Goal: Navigation & Orientation: Find specific page/section

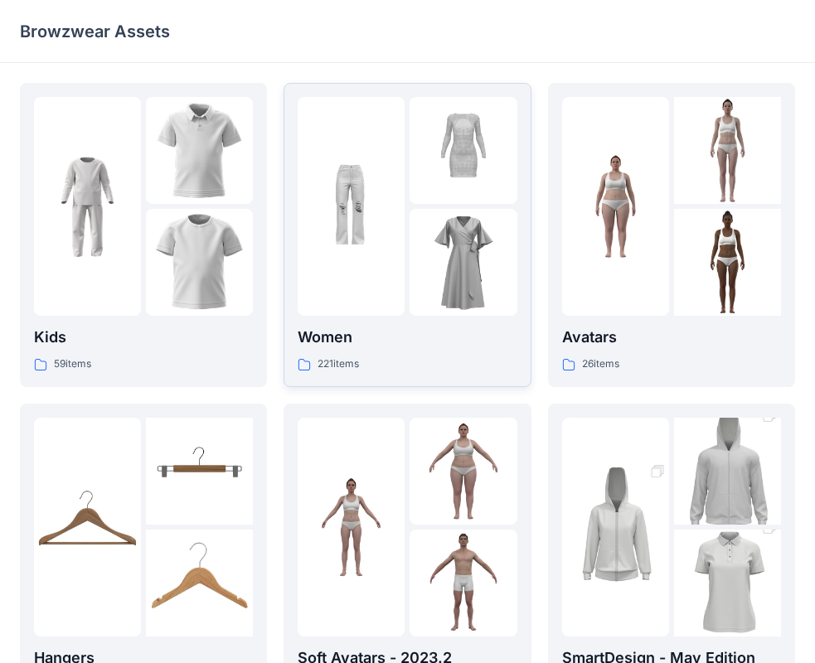
click at [364, 261] on div at bounding box center [350, 206] width 107 height 219
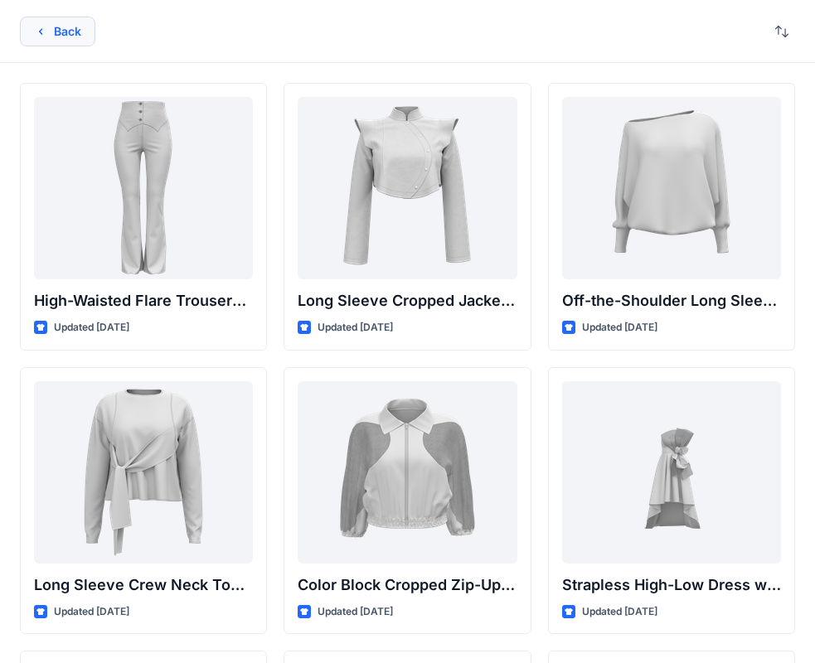
click at [61, 35] on button "Back" at bounding box center [57, 32] width 75 height 30
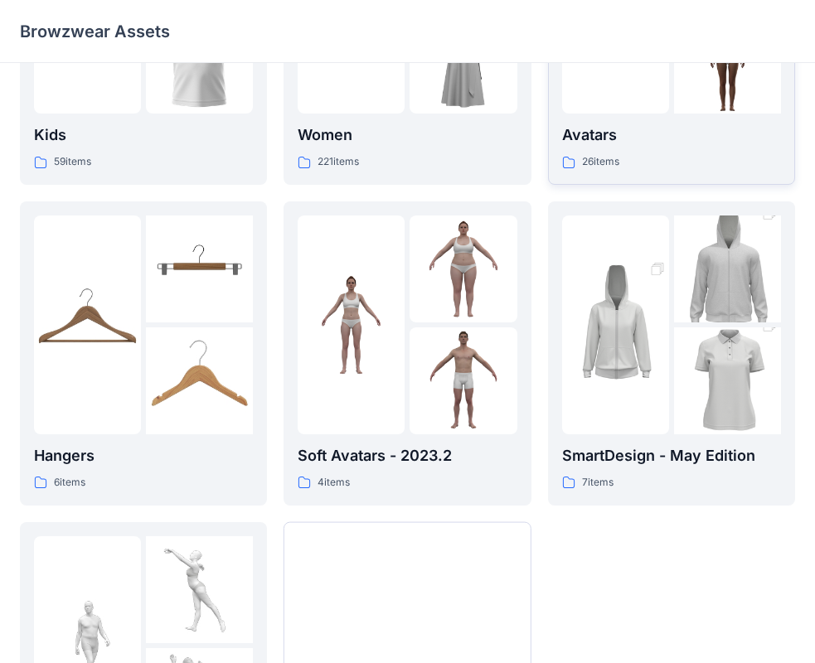
scroll to position [412, 0]
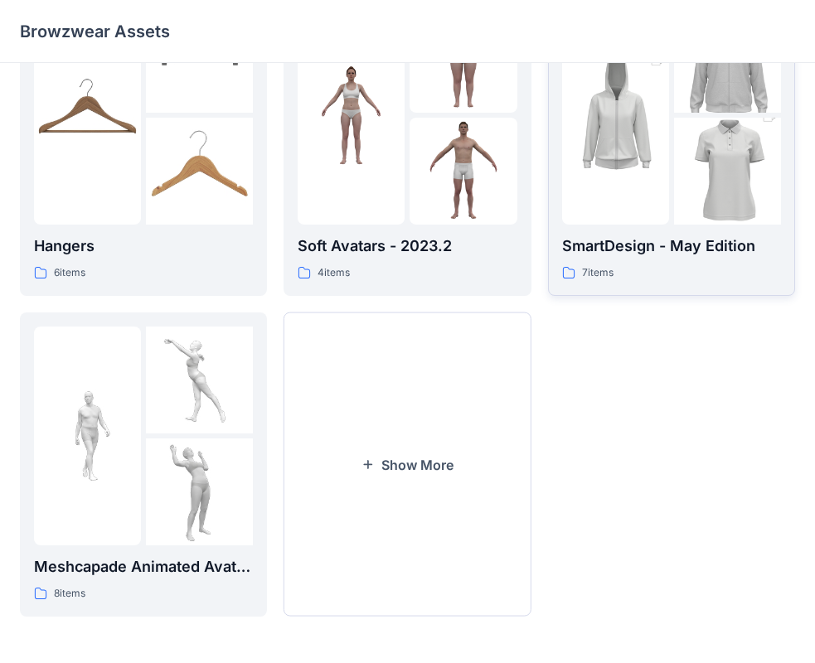
click at [662, 198] on div at bounding box center [615, 115] width 107 height 219
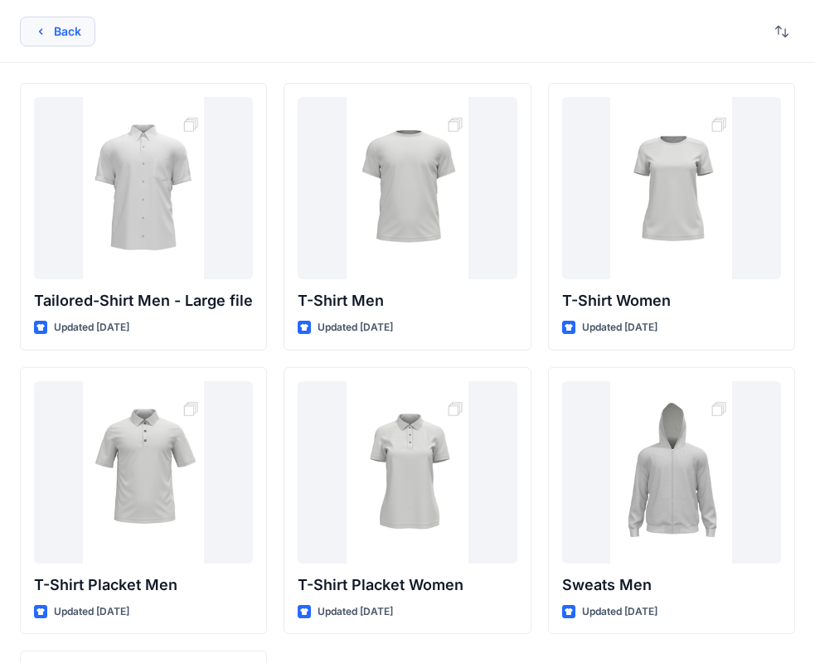
click at [59, 40] on button "Back" at bounding box center [57, 32] width 75 height 30
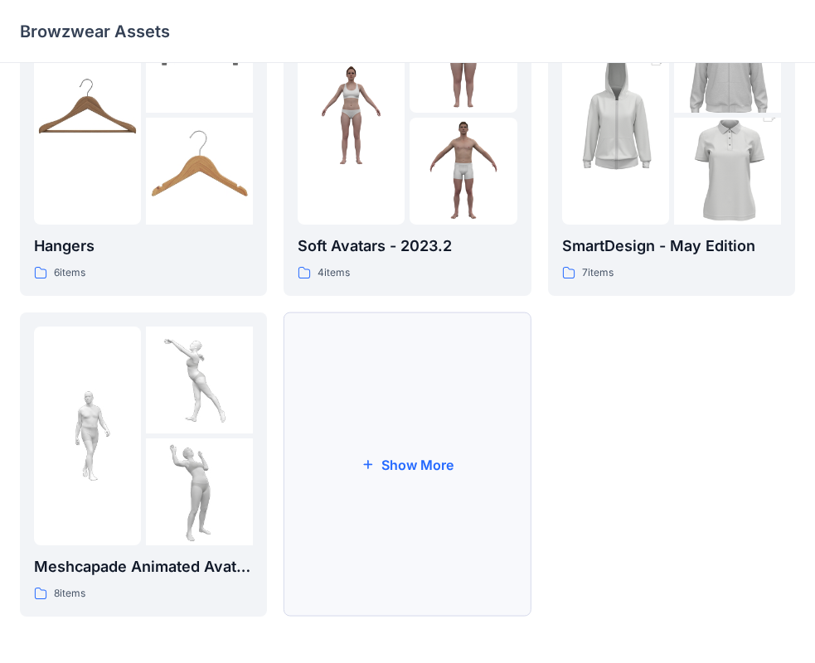
click at [413, 476] on button "Show More" at bounding box center [406, 464] width 247 height 304
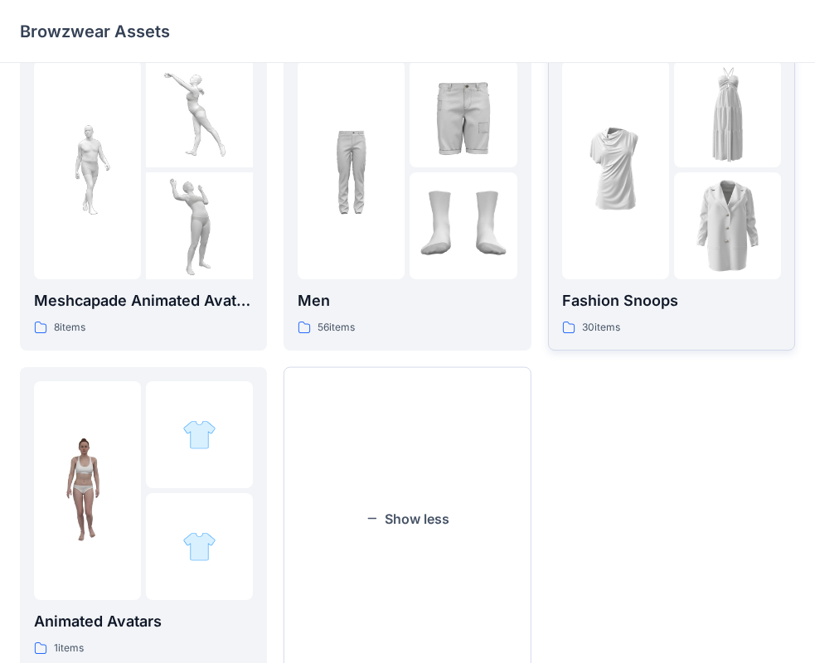
scroll to position [649, 0]
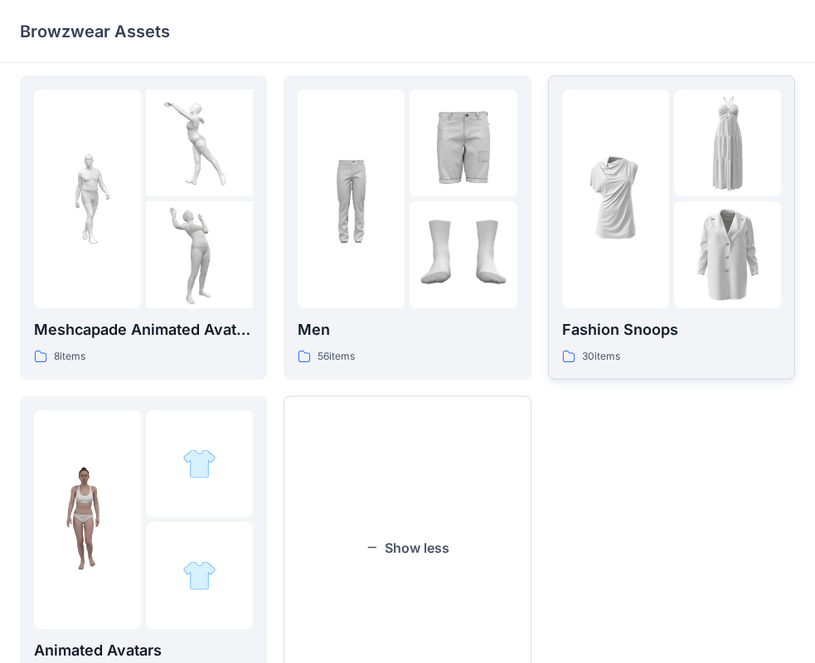
click at [692, 254] on img at bounding box center [727, 254] width 107 height 107
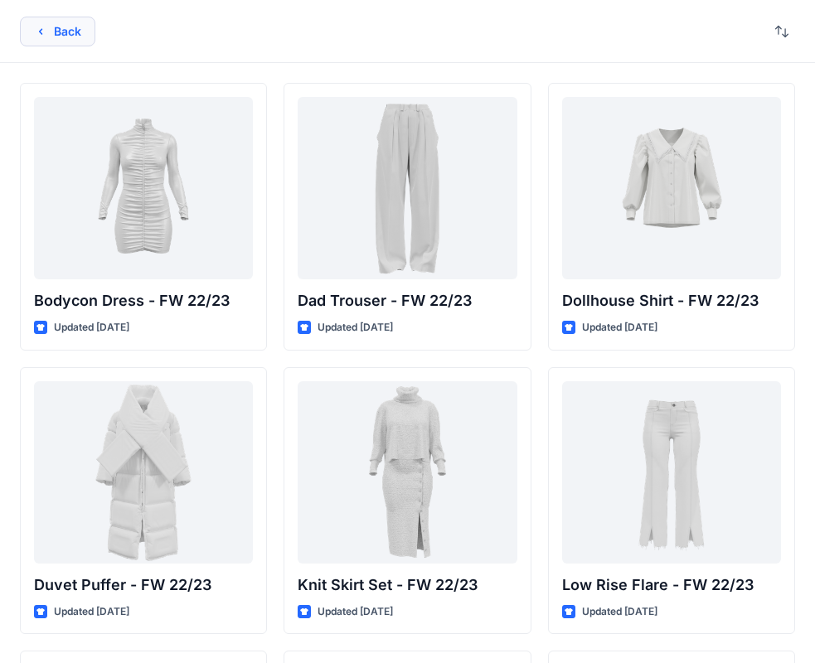
click at [45, 33] on icon "button" at bounding box center [40, 31] width 13 height 13
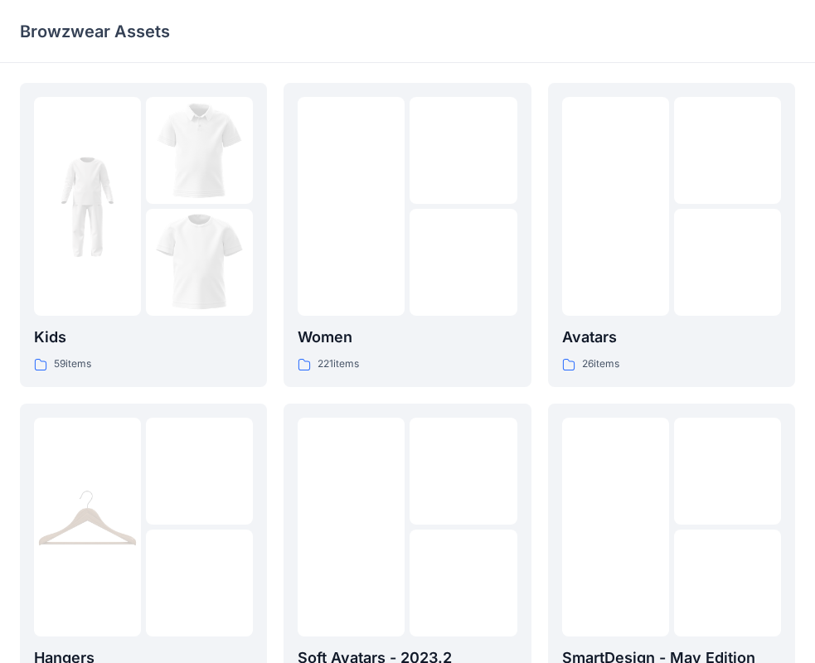
scroll to position [649, 0]
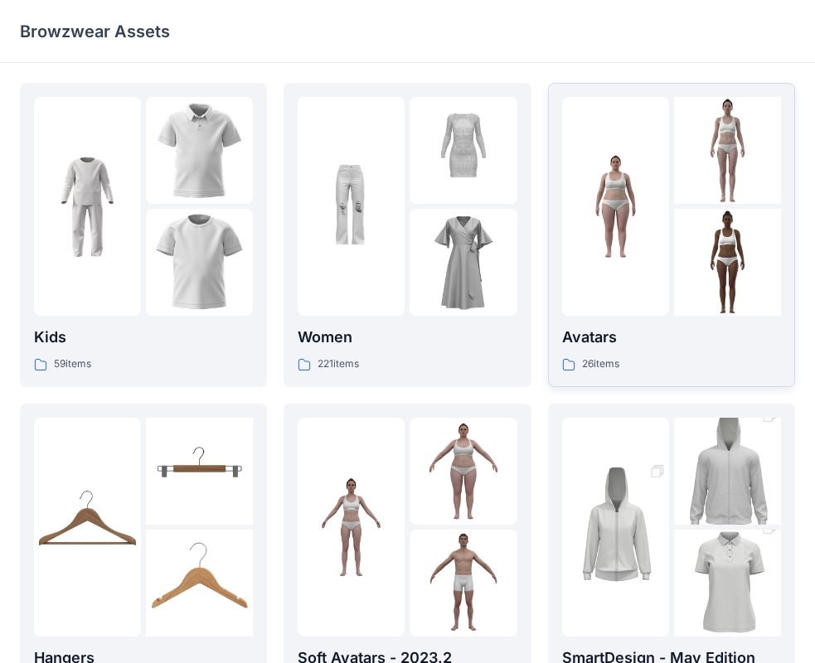
click at [609, 249] on img at bounding box center [615, 206] width 107 height 107
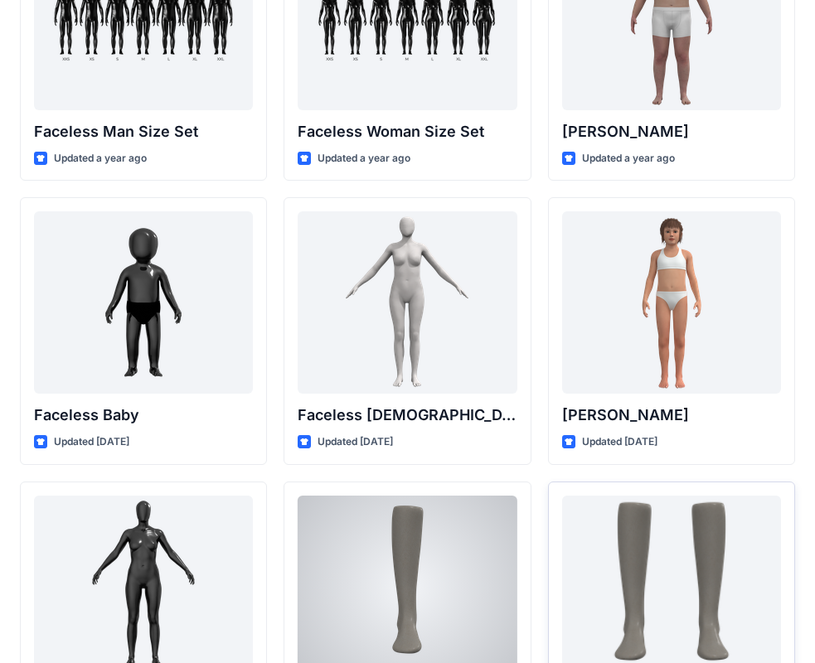
scroll to position [1281, 0]
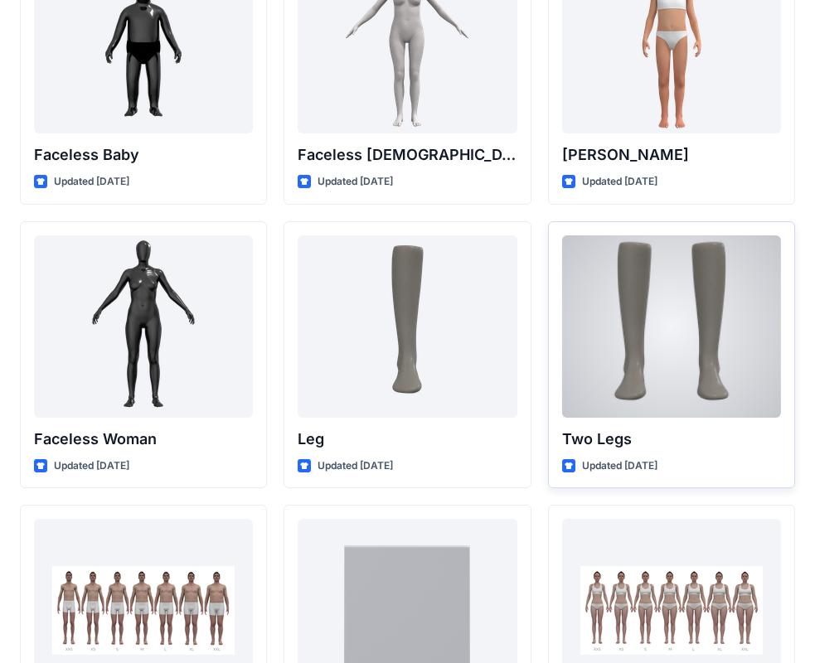
click at [676, 355] on div at bounding box center [671, 326] width 219 height 182
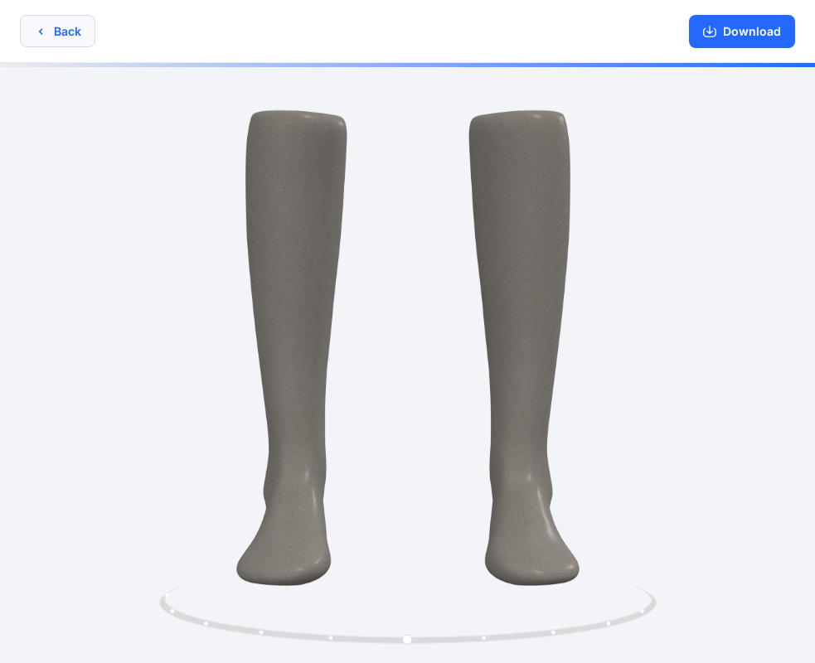
click at [54, 33] on button "Back" at bounding box center [57, 31] width 75 height 32
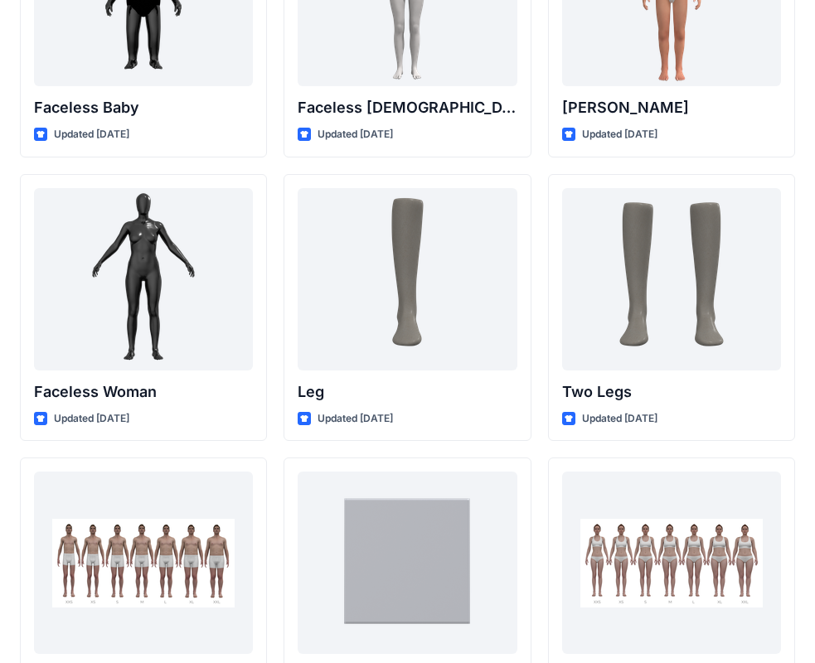
scroll to position [1753, 0]
